Goal: Find specific page/section: Find specific page/section

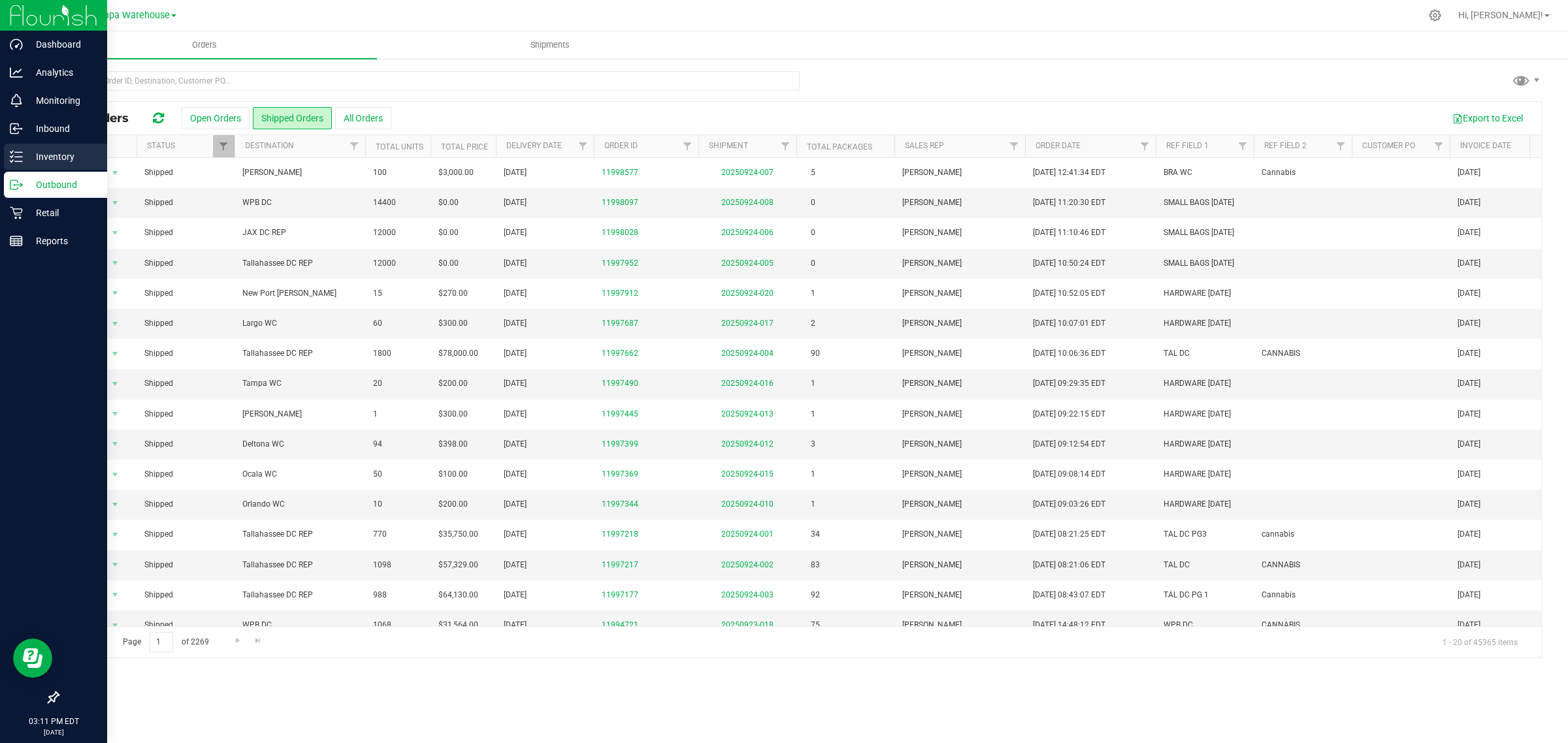
click at [26, 152] on p "Inventory" at bounding box center [62, 157] width 78 height 16
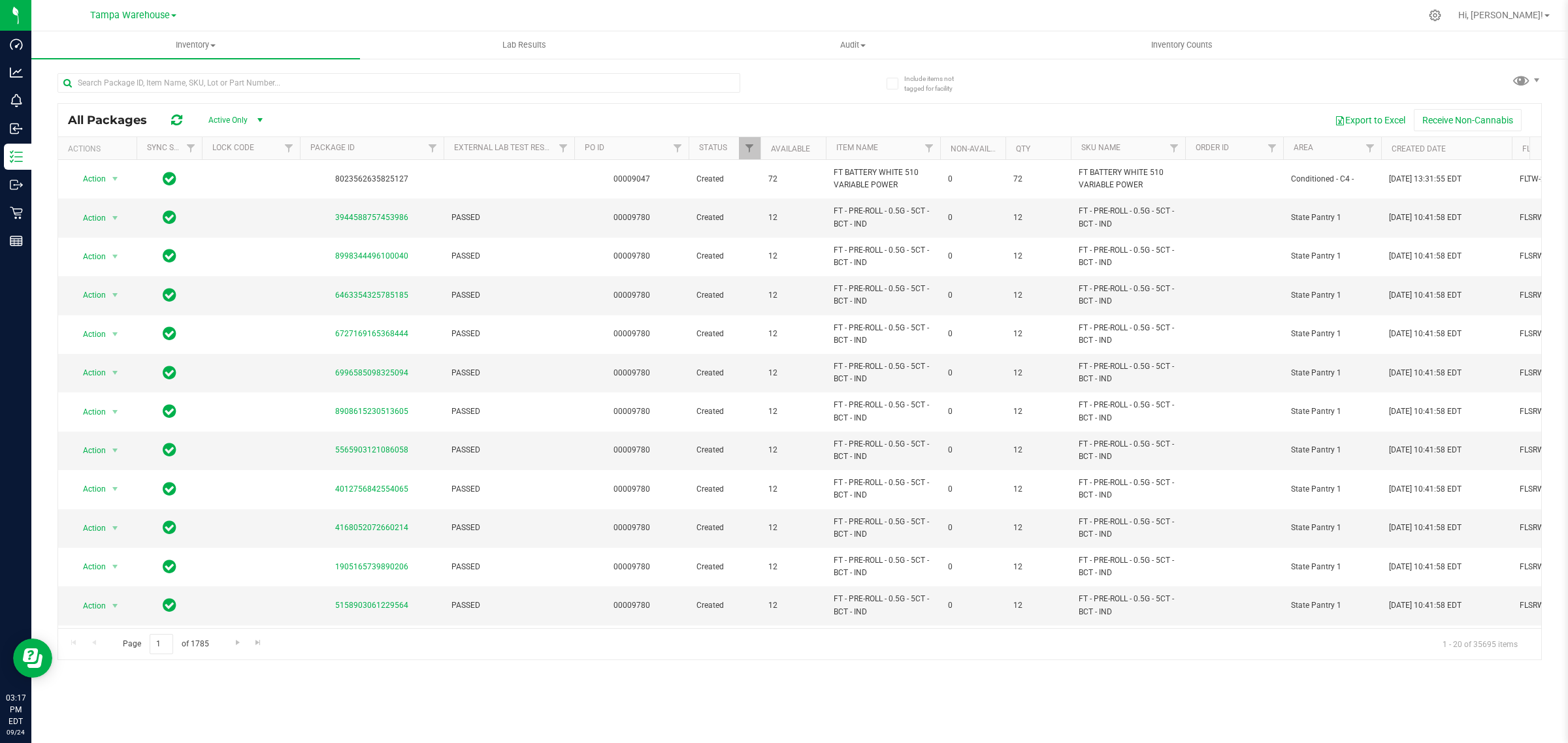
drag, startPoint x: 152, startPoint y: 15, endPoint x: 93, endPoint y: 129, distance: 128.4
click at [152, 15] on span "Tampa Warehouse" at bounding box center [129, 15] width 79 height 11
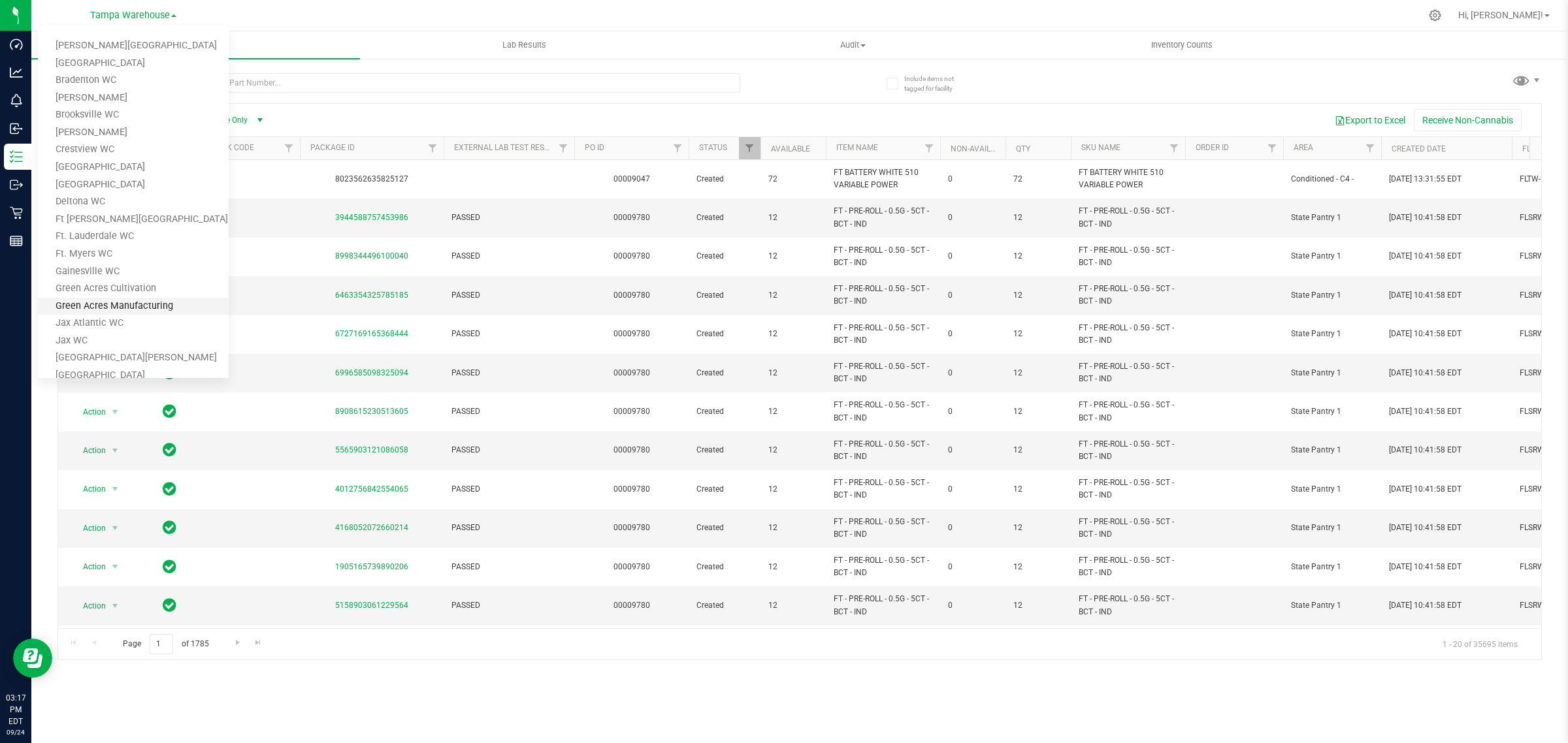
click at [91, 303] on link "Green Acres Manufacturing" at bounding box center [133, 307] width 191 height 18
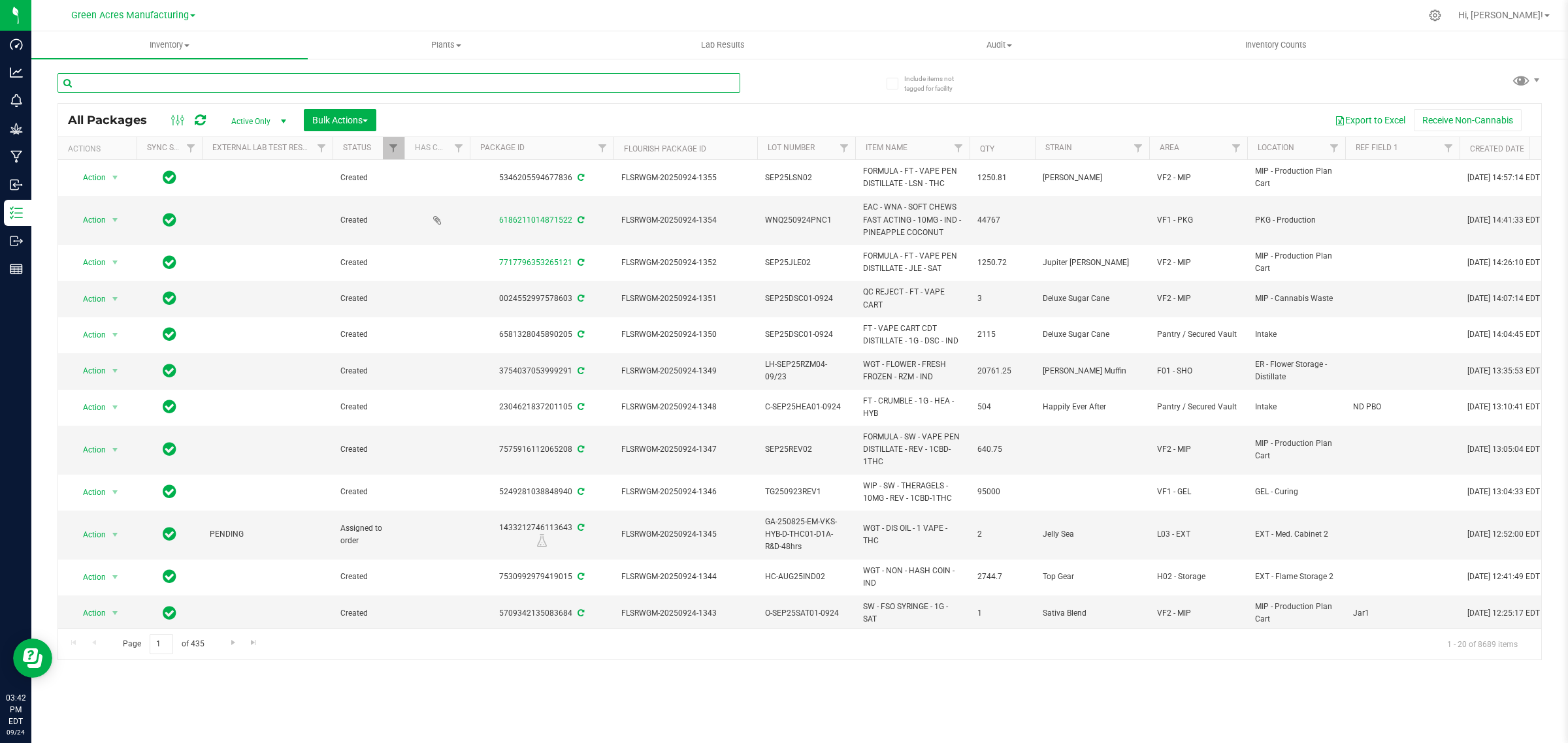
click at [174, 76] on input "text" at bounding box center [399, 83] width 683 height 20
paste input "SEP25CAL01-0917"
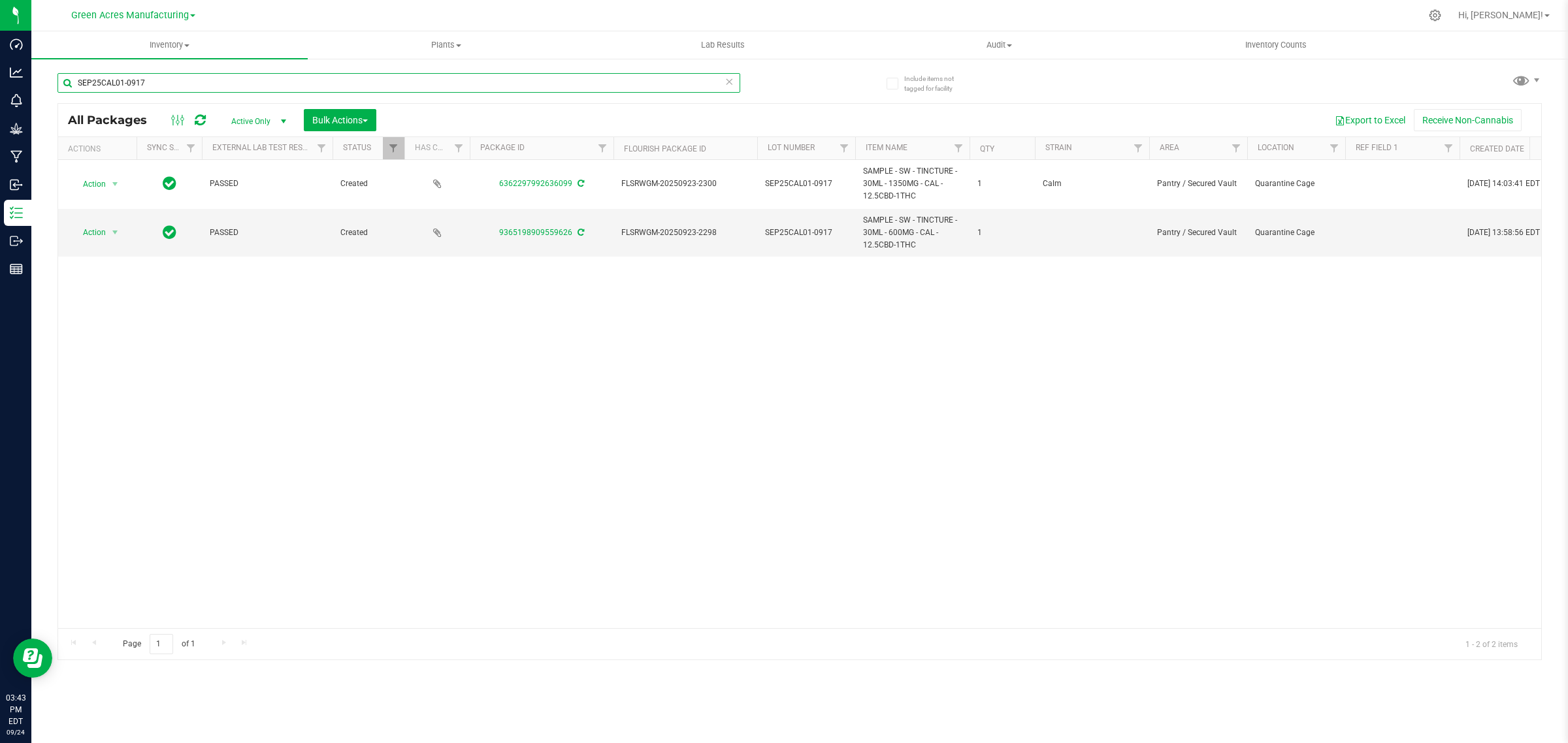
type input "SEP25CAL01-0917"
click at [274, 116] on span "Active Only" at bounding box center [255, 121] width 72 height 18
click at [272, 119] on span "Active Only" at bounding box center [255, 121] width 72 height 18
click at [265, 119] on span "Active Only" at bounding box center [255, 121] width 72 height 18
click at [1339, 150] on span "Filter" at bounding box center [1334, 148] width 11 height 11
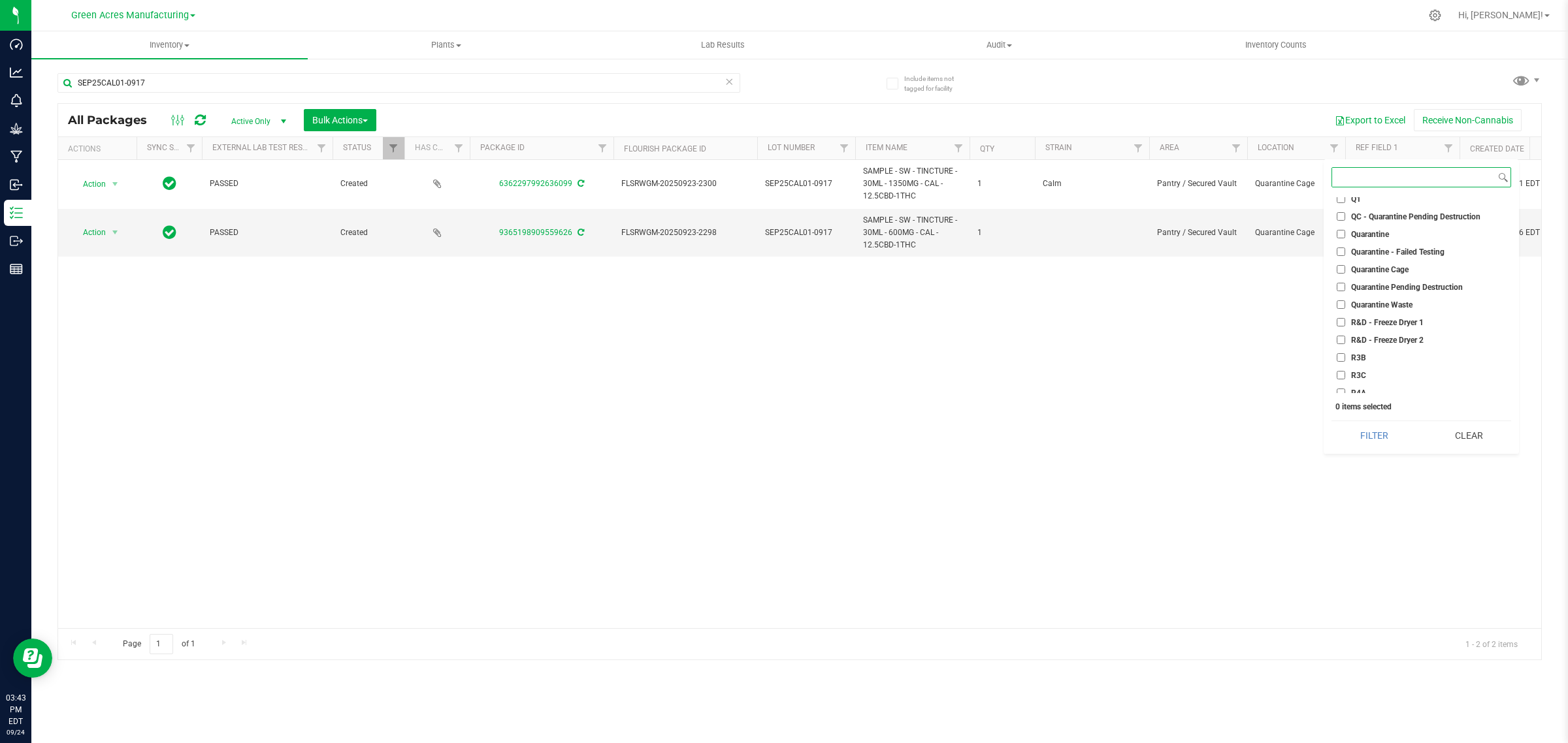
scroll to position [3674, 0]
click at [1343, 247] on input "Quarantine Cage" at bounding box center [1341, 251] width 9 height 9
checkbox input "true"
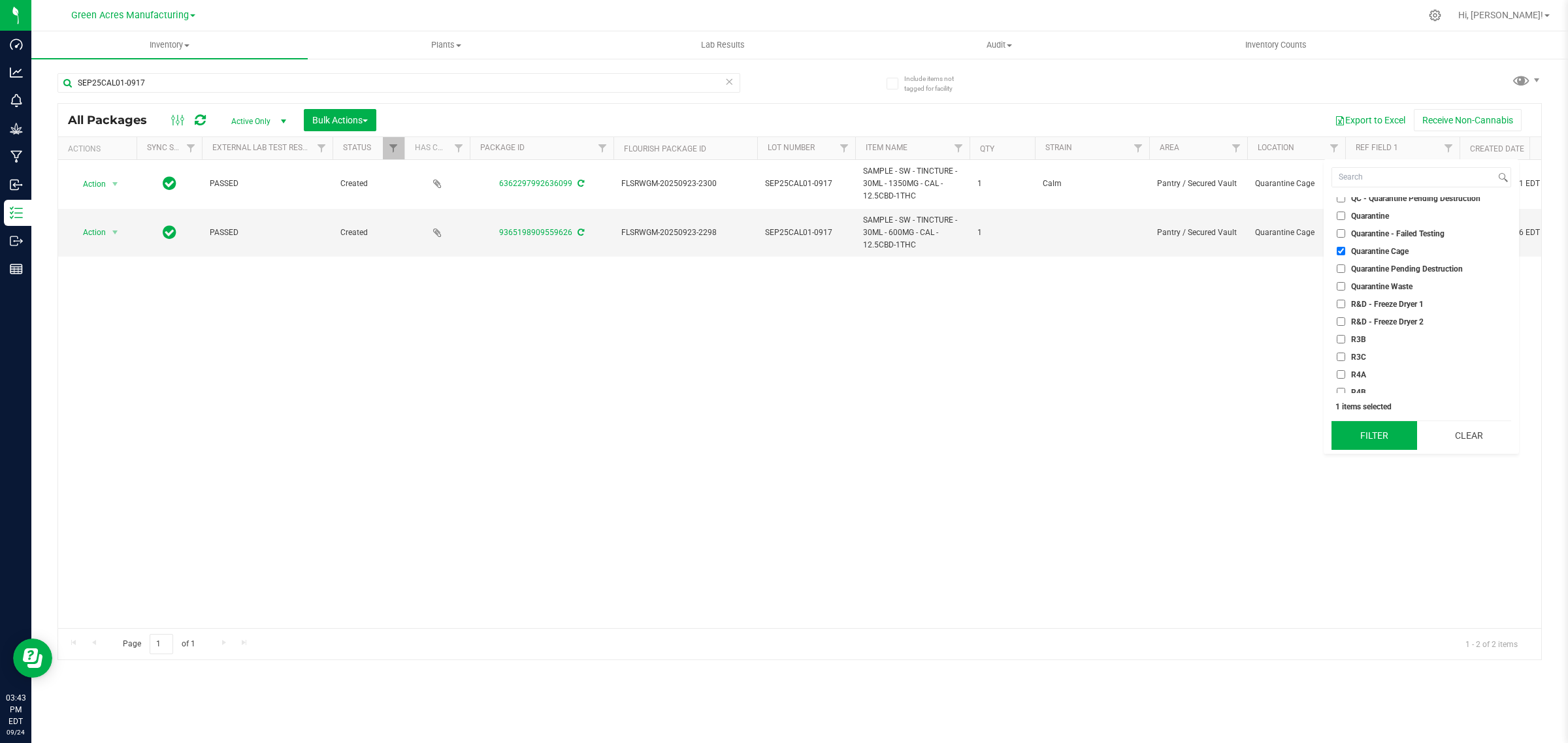
click at [1374, 435] on button "Filter" at bounding box center [1374, 436] width 85 height 29
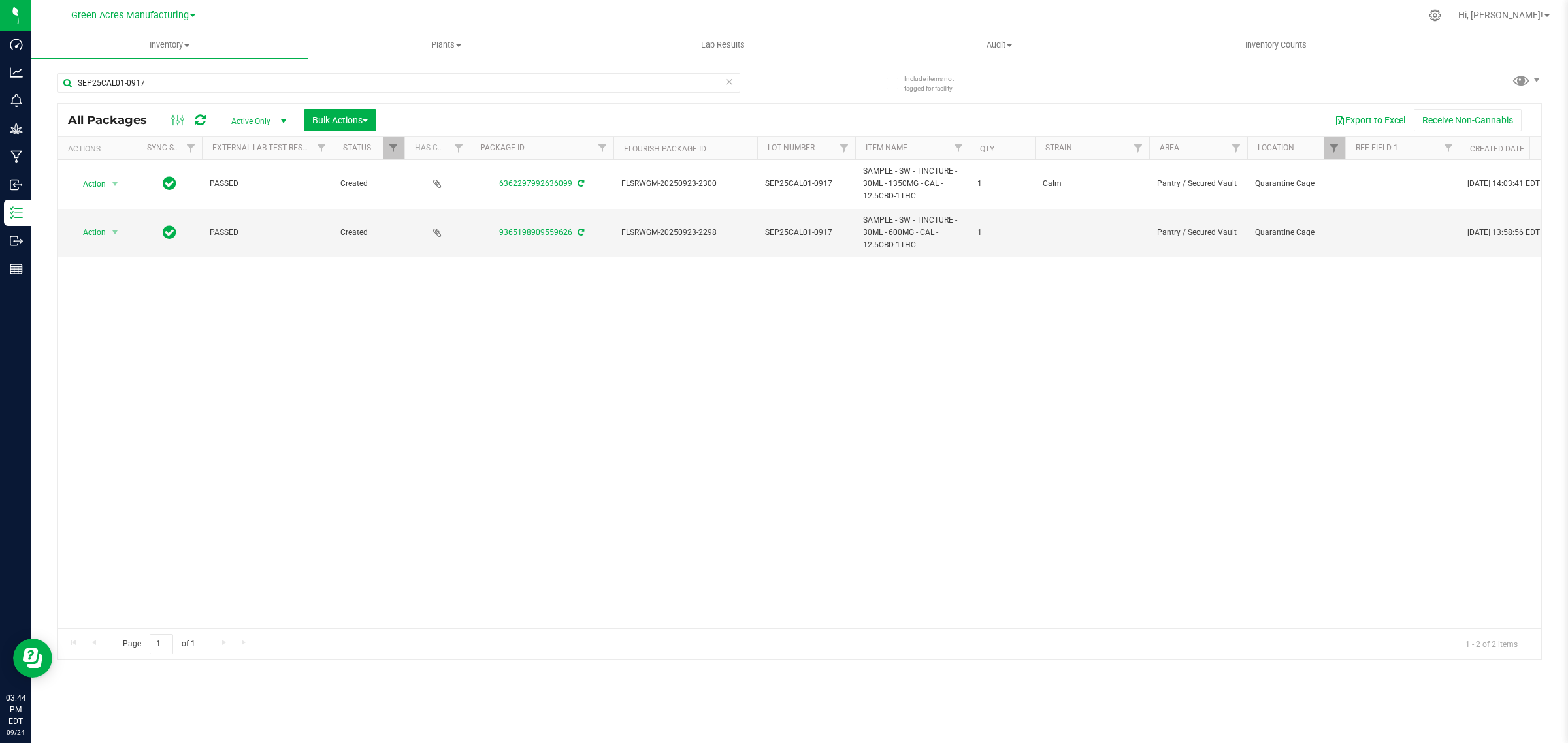
click at [276, 119] on span "select" at bounding box center [283, 121] width 16 height 18
click at [243, 207] on li "All" at bounding box center [255, 202] width 70 height 20
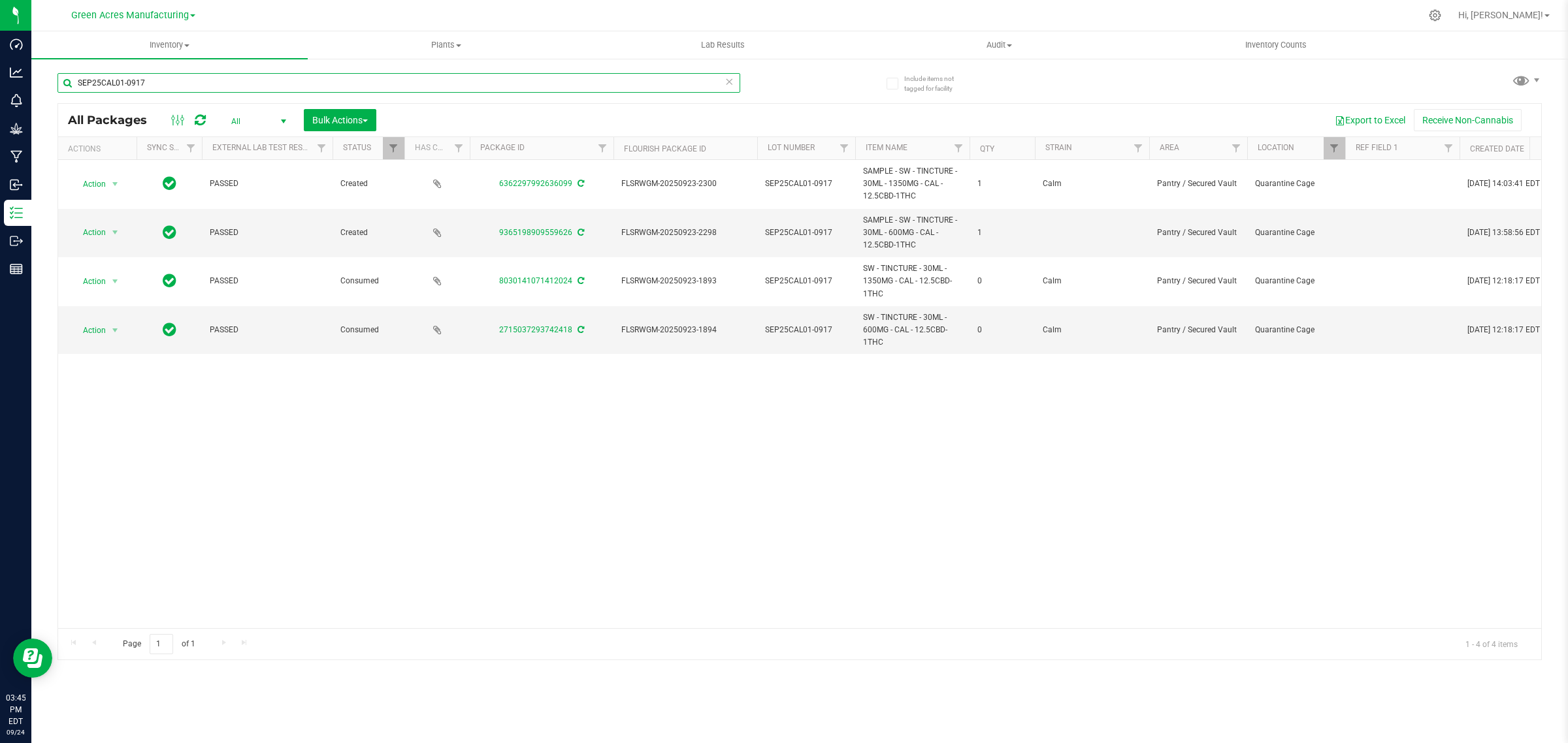
click at [136, 81] on input "SEP25CAL01-0917" at bounding box center [399, 83] width 683 height 20
drag, startPoint x: 865, startPoint y: 220, endPoint x: 926, endPoint y: 246, distance: 66.3
click at [926, 246] on span "SAMPLE - SW - TINCTURE - 30ML - 600MG - CAL - 12.5CBD-1THC" at bounding box center [913, 233] width 98 height 38
